Goal: Contribute content

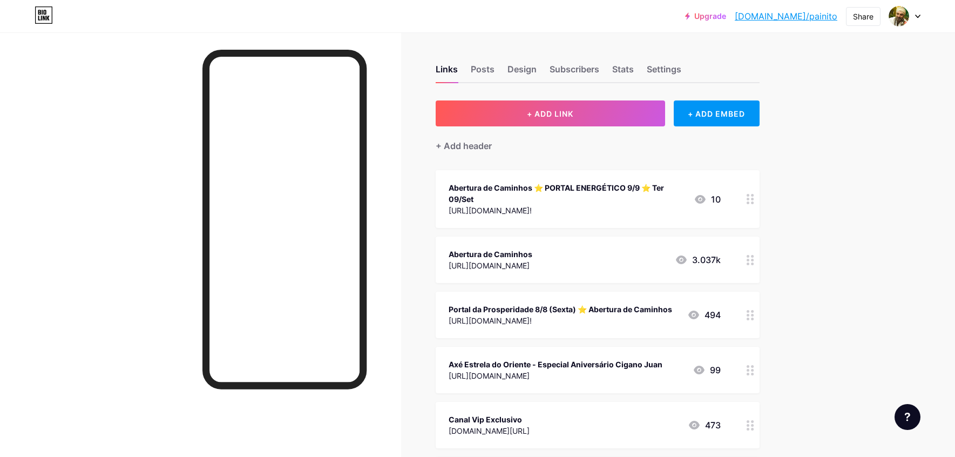
click at [608, 188] on div "Abertura de Caminhos ⭐️ PORTAL ENERGÉTICO 9/9 ⭐️ Ter 09/Set" at bounding box center [567, 193] width 237 height 23
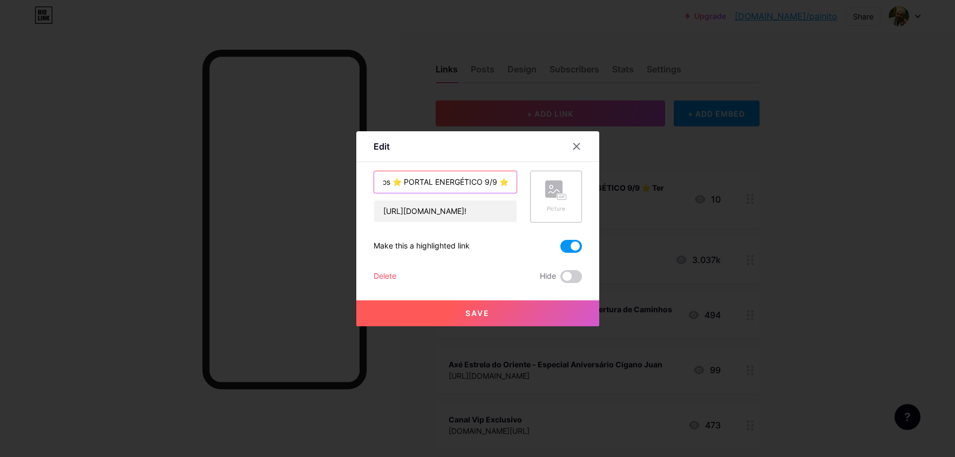
scroll to position [0, 115]
drag, startPoint x: 471, startPoint y: 186, endPoint x: 536, endPoint y: 179, distance: 65.2
click at [549, 179] on div "Abertura de Caminhos ⭐️ PORTAL ENERGÉTICO 9/9 ⭐️ Ter 09/Set [URL][DOMAIN_NAME]!…" at bounding box center [478, 197] width 208 height 52
click at [491, 181] on input "Abertura de Caminhos ⭐️ PORTAL ENERGÉTICO 9/9 ⭐️ Ter 09/Set" at bounding box center [445, 182] width 143 height 22
click at [481, 182] on input "Abertura de Caminhos ⭐️ PORTAL ENERGÉTICO 9/9 ⭐️ Ter 09/Set" at bounding box center [445, 182] width 143 height 22
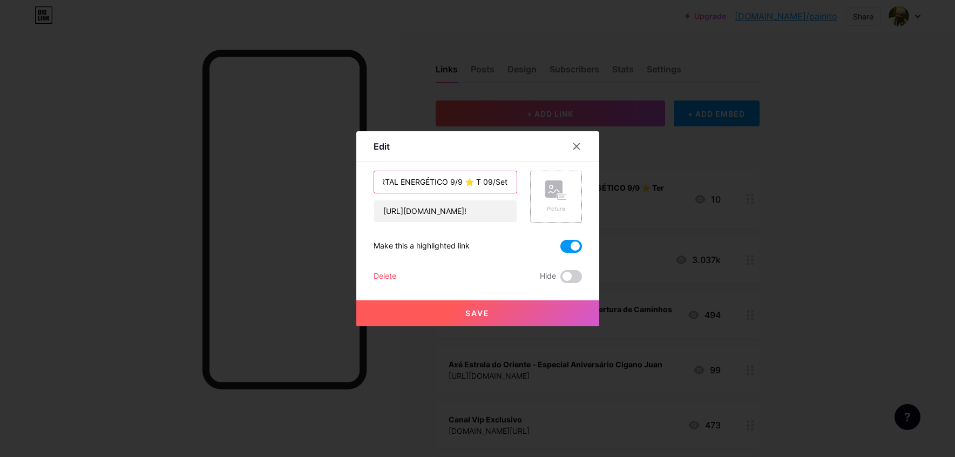
scroll to position [0, 104]
click at [506, 180] on input "Abertura de Caminhos ⭐️ PORTAL ENERGÉTICO 9/9 ⭐️ Seg 09/Set" at bounding box center [445, 182] width 143 height 22
drag, startPoint x: 471, startPoint y: 182, endPoint x: 240, endPoint y: 175, distance: 231.3
click at [237, 176] on div "Edit Content YouTube Play YouTube video without leaving your page. ADD Vimeo Pl…" at bounding box center [477, 228] width 955 height 457
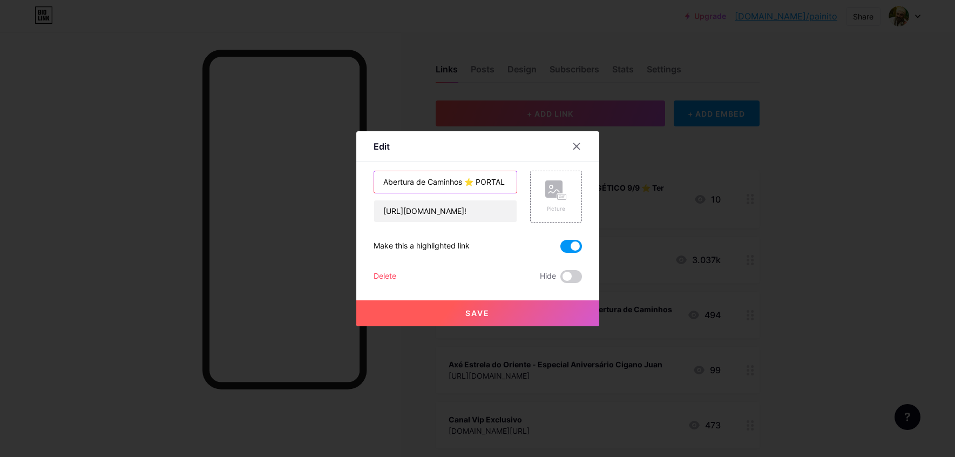
click at [488, 182] on input "Abertura de Caminhos ⭐️ PORTAL ENERGÉTICO 9/9 ⭐️ Seg 15/Set" at bounding box center [445, 182] width 143 height 22
drag, startPoint x: 491, startPoint y: 184, endPoint x: 507, endPoint y: 181, distance: 15.4
click at [507, 181] on input "Abertura de Caminhos ⭐️ PORTAL ENERGÉTICO 9/9 ⭐️ Seg 15/Set" at bounding box center [445, 182] width 143 height 22
click at [458, 185] on input "Abertura de Caminhos ⭐️ PORTAL ENERGÉTICO 9/9 ⭐️ Seg 15/Set" at bounding box center [445, 182] width 143 height 22
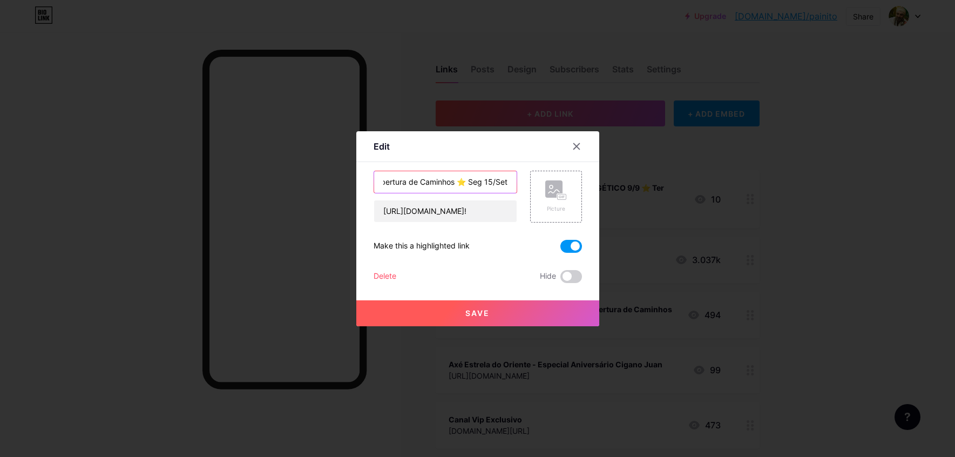
scroll to position [0, 9]
type input "Abertura de Caminhos ⭐️ Seg 15/Set"
click at [482, 212] on input "[URL][DOMAIN_NAME]!" at bounding box center [445, 211] width 143 height 22
drag, startPoint x: 528, startPoint y: 208, endPoint x: 584, endPoint y: 208, distance: 56.2
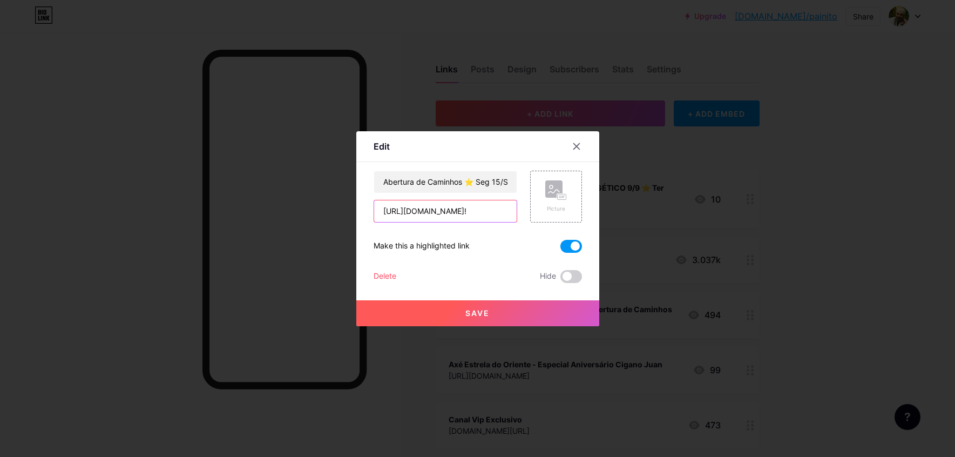
click at [584, 208] on div "Edit Content YouTube Play YouTube video without leaving your page. ADD Vimeo Pl…" at bounding box center [477, 228] width 243 height 195
click at [457, 216] on input "[URL][DOMAIN_NAME]!" at bounding box center [445, 211] width 143 height 22
paste input "[URL][DOMAIN_NAME]"
drag, startPoint x: 460, startPoint y: 215, endPoint x: 389, endPoint y: 239, distance: 74.5
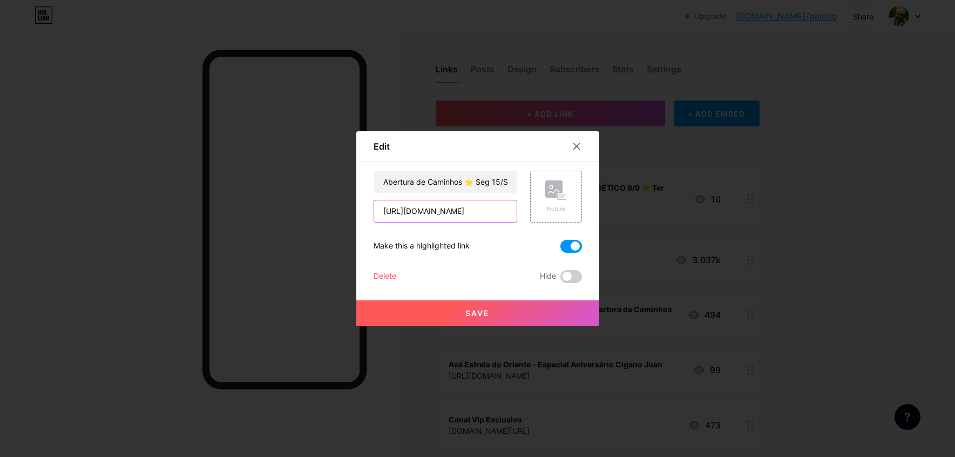
click at [335, 214] on div "Edit Content YouTube Play YouTube video without leaving your page. ADD Vimeo Pl…" at bounding box center [477, 228] width 955 height 457
type input "[URL][DOMAIN_NAME]"
click at [474, 316] on span "Save" at bounding box center [478, 312] width 24 height 9
